Goal: Task Accomplishment & Management: Manage account settings

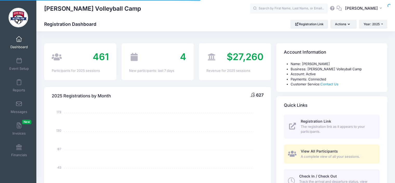
select select
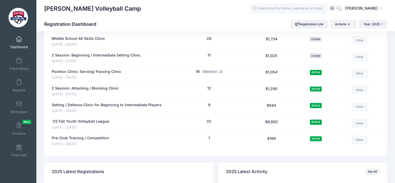
scroll to position [679, 0]
click at [209, 72] on button "(Waitlist: 2)" at bounding box center [213, 71] width 20 height 5
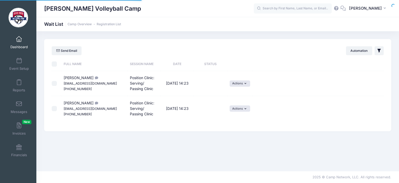
select select "50"
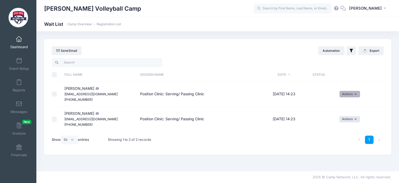
click at [354, 94] on button "Actions" at bounding box center [350, 94] width 21 height 6
click at [347, 106] on link "Invite" at bounding box center [346, 105] width 23 height 10
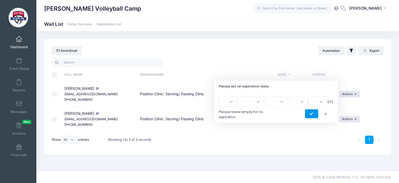
click at [315, 115] on button "submit" at bounding box center [311, 113] width 13 height 9
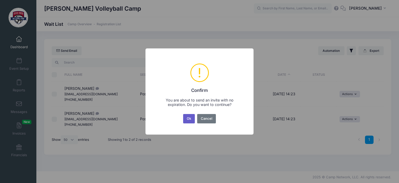
click at [189, 123] on button "Ok" at bounding box center [189, 118] width 12 height 9
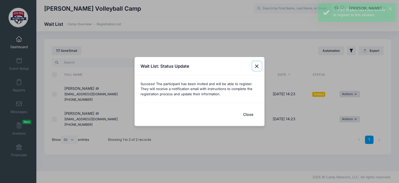
click at [256, 67] on button "Close" at bounding box center [256, 65] width 9 height 9
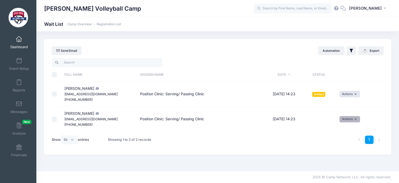
click at [352, 118] on button "Actions" at bounding box center [350, 119] width 21 height 6
click at [352, 128] on link "Invite" at bounding box center [346, 130] width 23 height 10
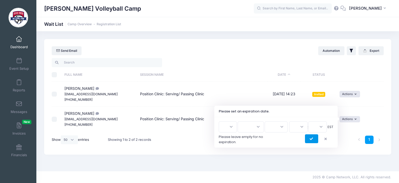
click at [313, 134] on button "submit" at bounding box center [311, 138] width 13 height 9
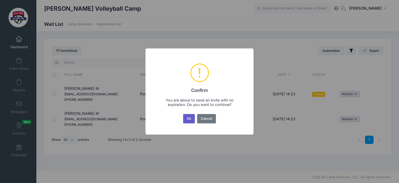
click at [187, 117] on button "Ok" at bounding box center [189, 118] width 12 height 9
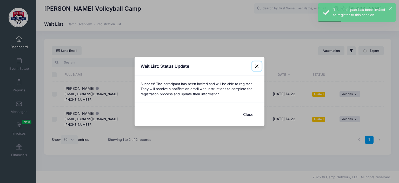
click at [257, 66] on button "Close" at bounding box center [256, 65] width 9 height 9
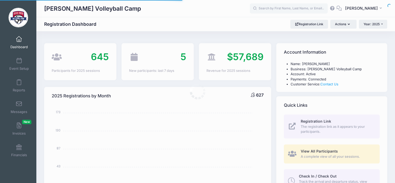
select select
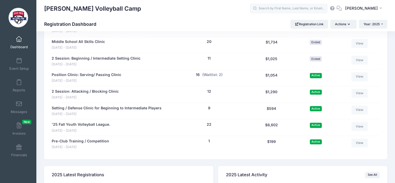
scroll to position [675, 0]
